Goal: Information Seeking & Learning: Learn about a topic

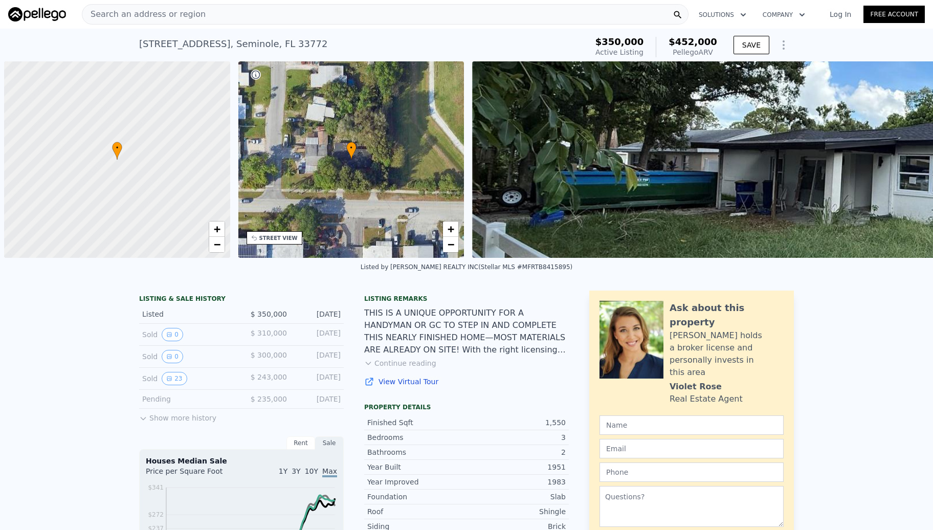
scroll to position [0, 4]
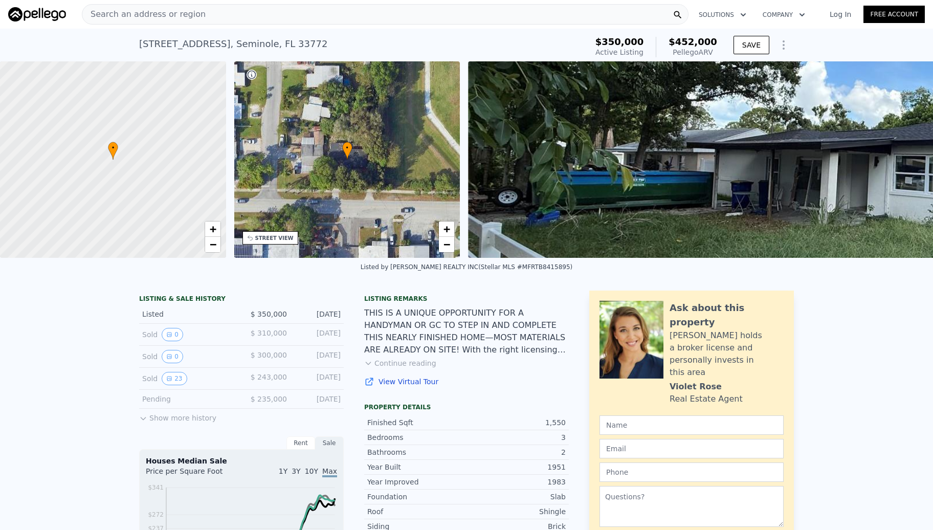
click at [240, 7] on div "Search an address or region" at bounding box center [385, 14] width 607 height 20
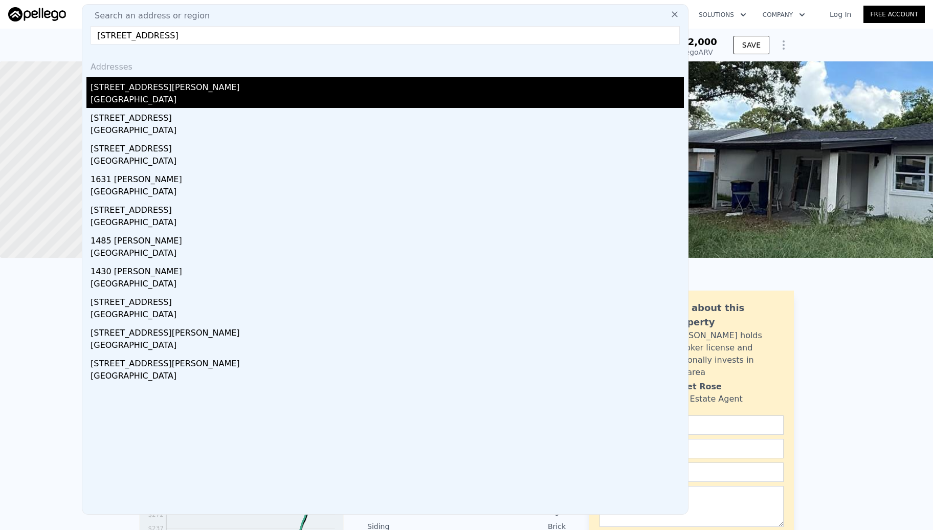
type input "[STREET_ADDRESS]"
click at [133, 87] on div "[STREET_ADDRESS][PERSON_NAME]" at bounding box center [388, 85] width 594 height 16
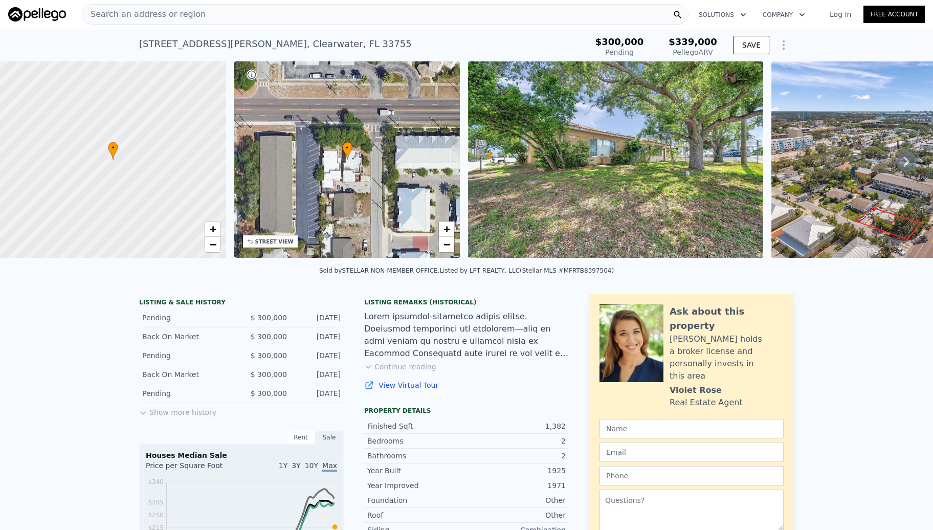
click at [172, 19] on span "Search an address or region" at bounding box center [143, 14] width 123 height 12
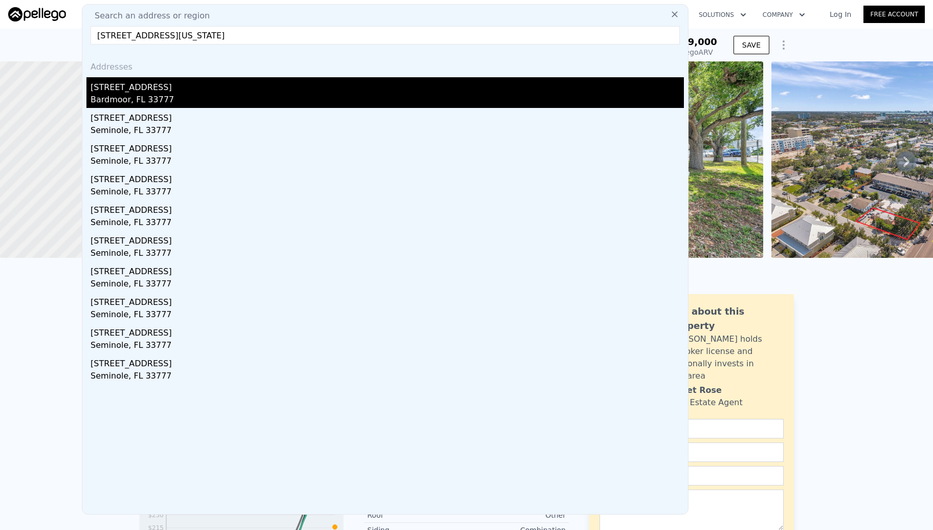
type input "[STREET_ADDRESS][US_STATE]"
click at [179, 86] on div "[STREET_ADDRESS]" at bounding box center [388, 85] width 594 height 16
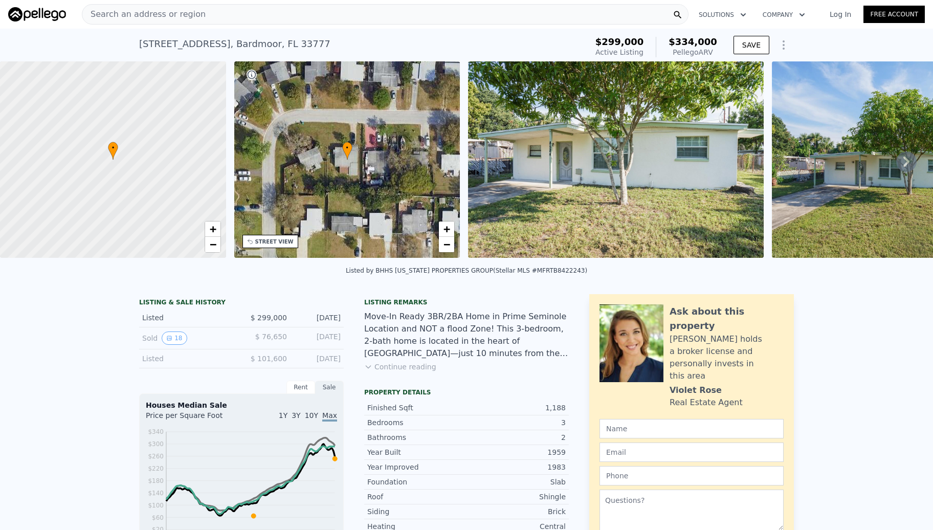
click at [231, 20] on div "Search an address or region" at bounding box center [385, 14] width 607 height 20
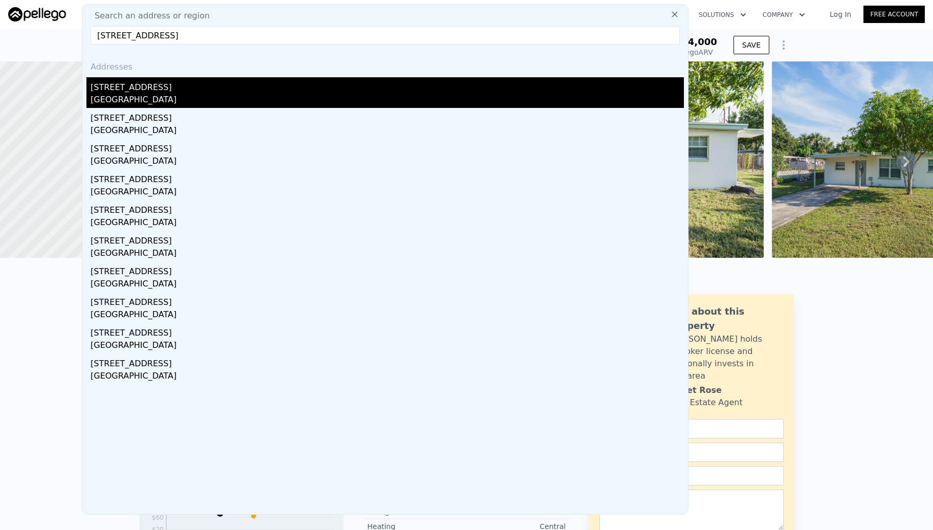
type input "[STREET_ADDRESS]"
click at [186, 89] on div "[STREET_ADDRESS]" at bounding box center [388, 85] width 594 height 16
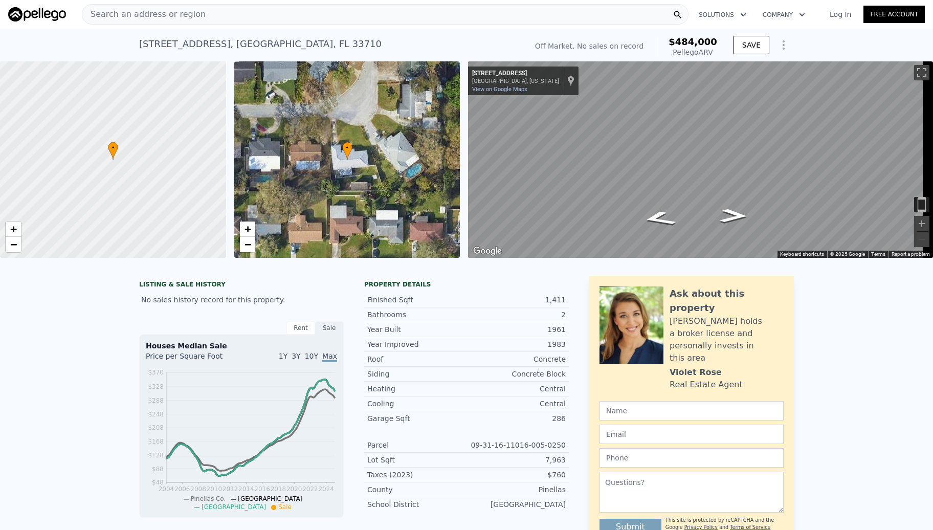
click at [280, 9] on div "Search an address or region" at bounding box center [385, 14] width 607 height 20
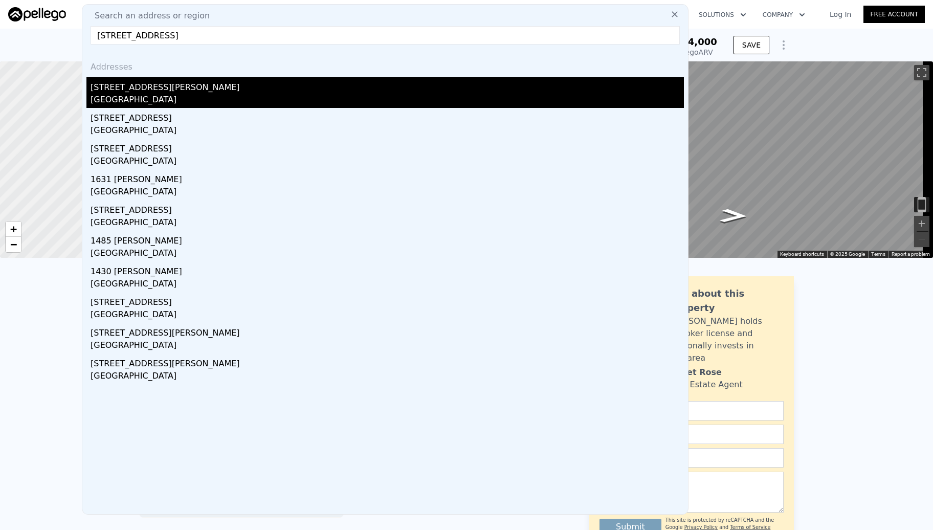
type input "[STREET_ADDRESS]"
click at [146, 92] on div "[STREET_ADDRESS][PERSON_NAME]" at bounding box center [388, 85] width 594 height 16
type input "989"
type input "1656"
type input "3816"
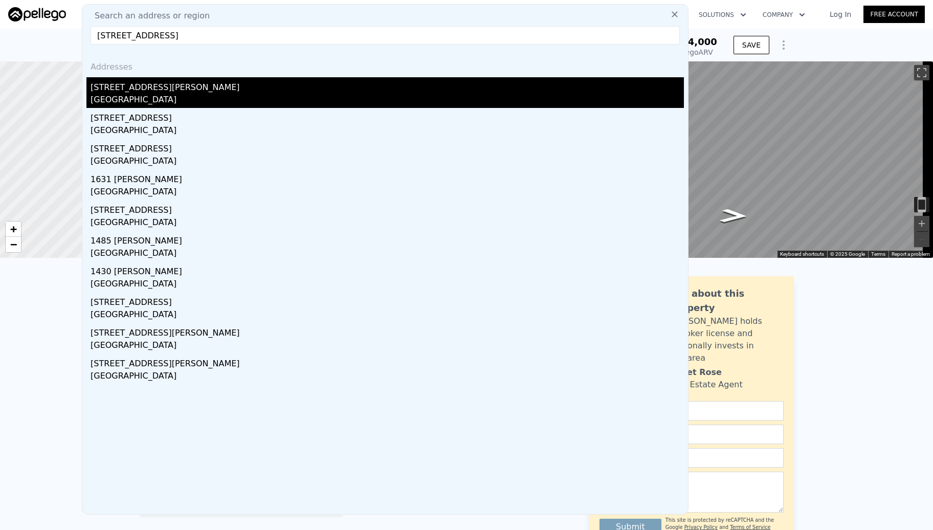
type input "6726"
type input "$ 339,000"
type input "$ 77,734"
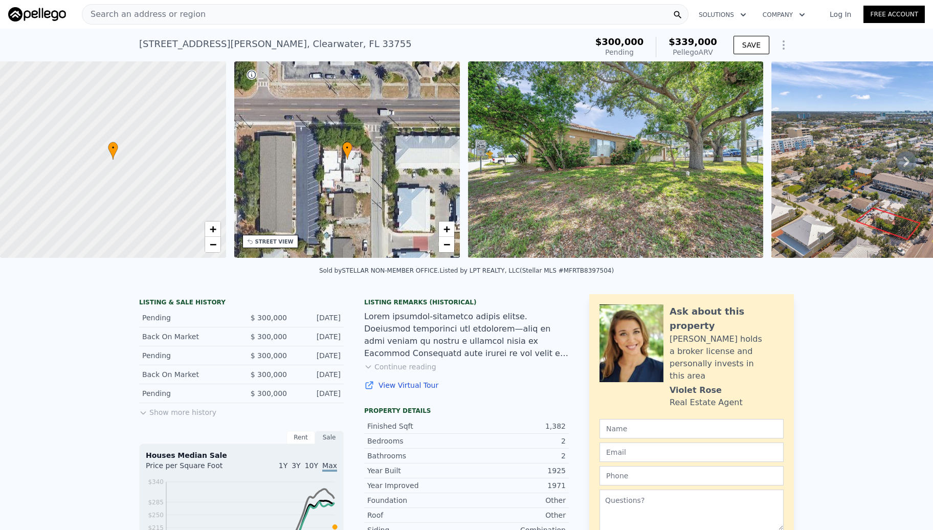
click at [276, 20] on div "Search an address or region" at bounding box center [385, 14] width 607 height 20
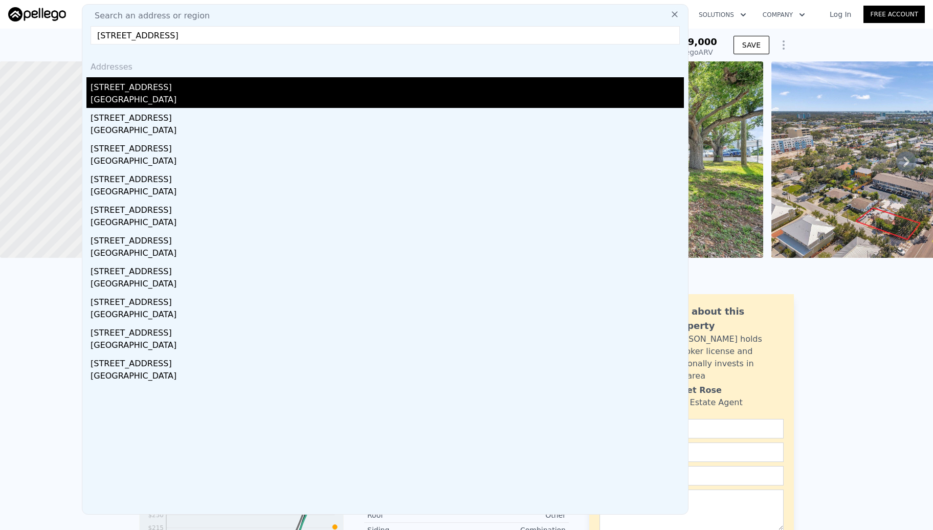
type input "[STREET_ADDRESS]"
click at [205, 83] on div "[STREET_ADDRESS]" at bounding box center [388, 85] width 594 height 16
type input "1026"
type input "1638"
type input "4948"
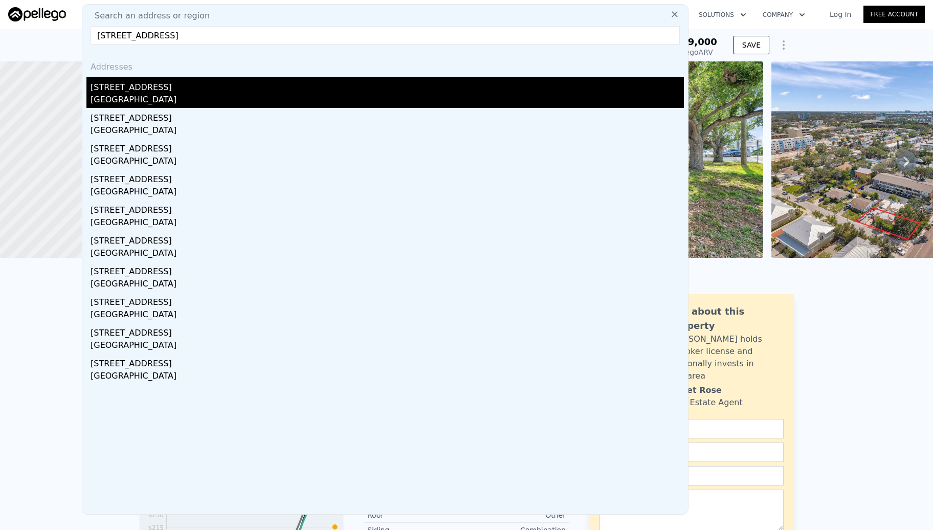
type input "9601"
type input "$ 484,000"
type input "$ 30,001"
